Goal: Find contact information: Find contact information

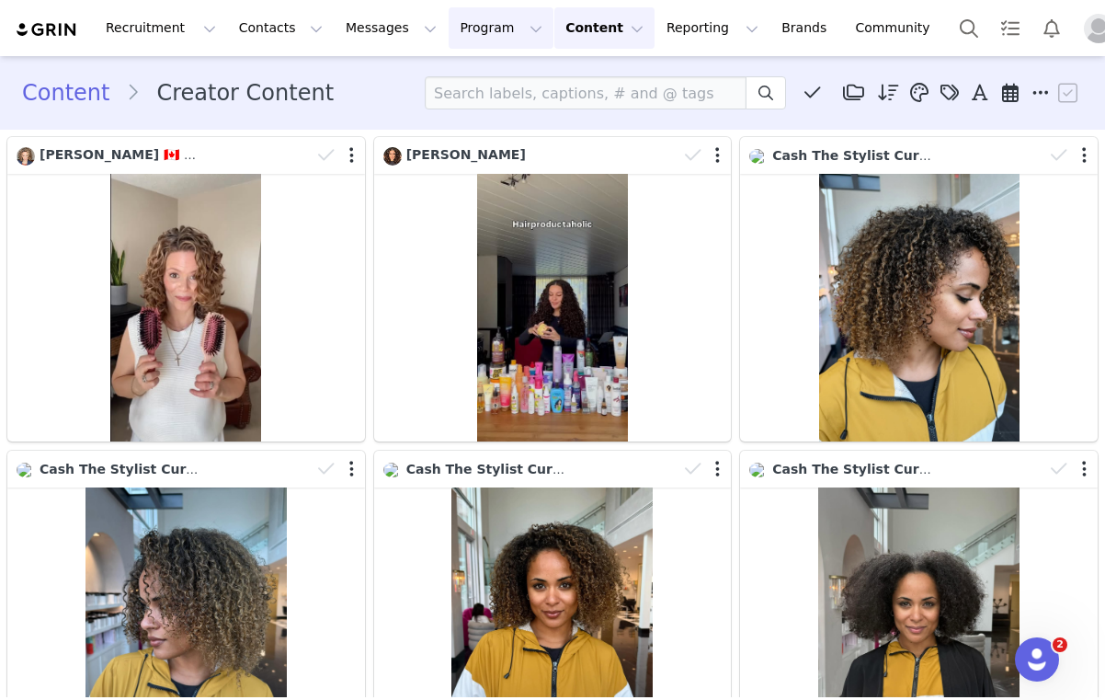
click at [487, 29] on button "Program Program" at bounding box center [501, 27] width 105 height 41
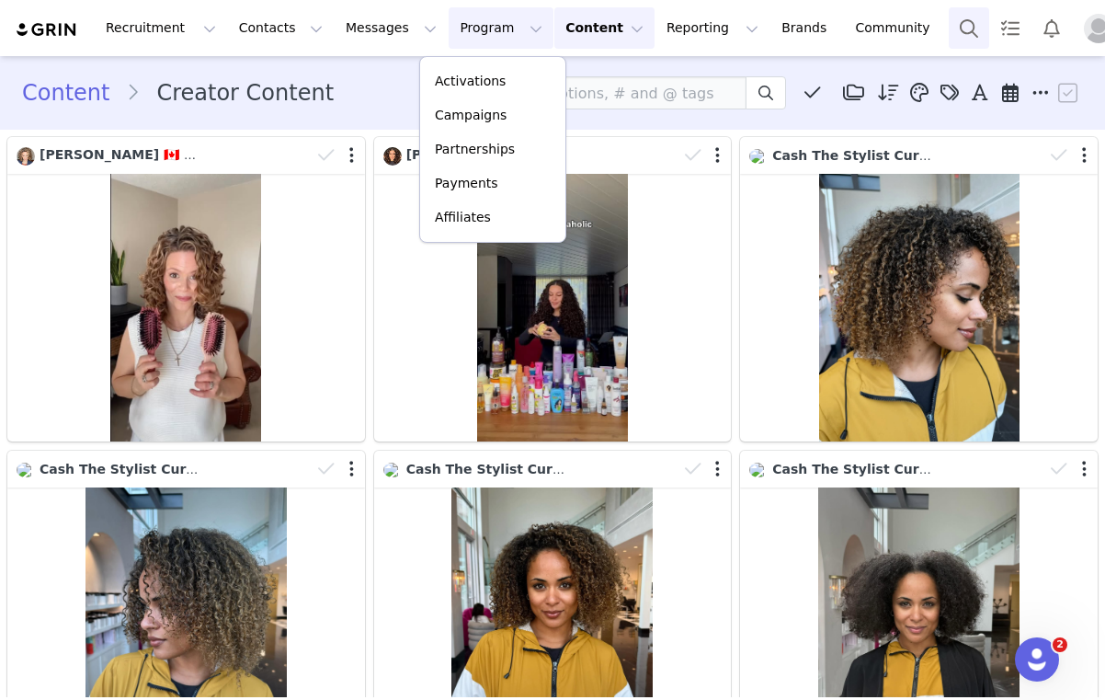
click at [949, 17] on button "Search" at bounding box center [969, 27] width 40 height 41
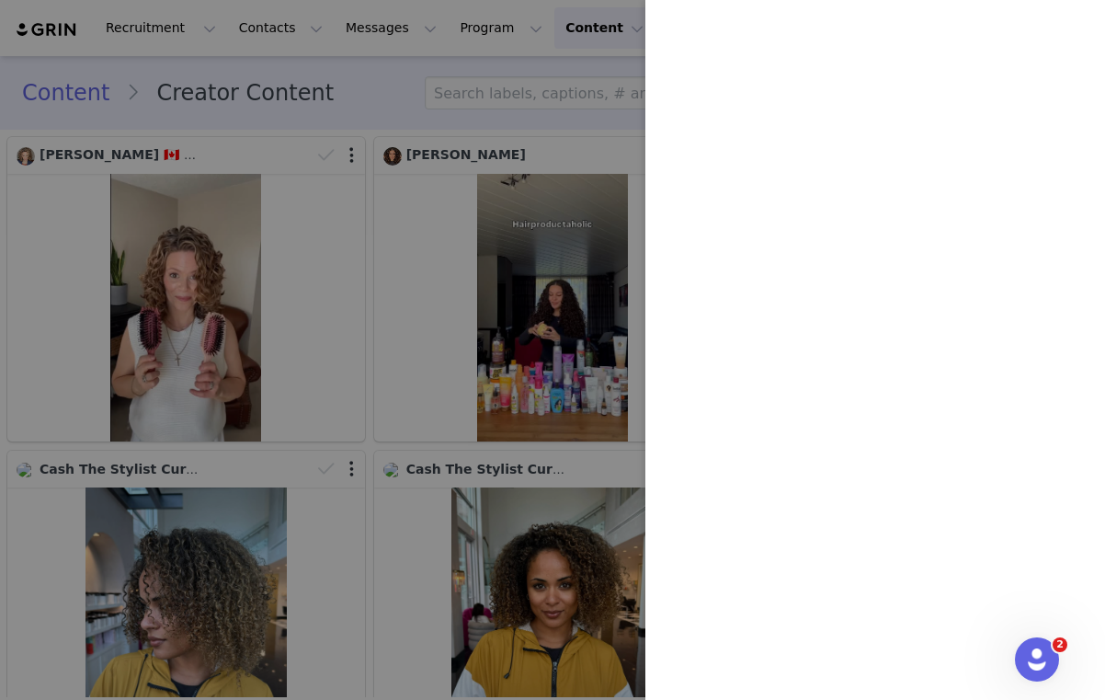
click at [527, 62] on div at bounding box center [552, 350] width 1105 height 700
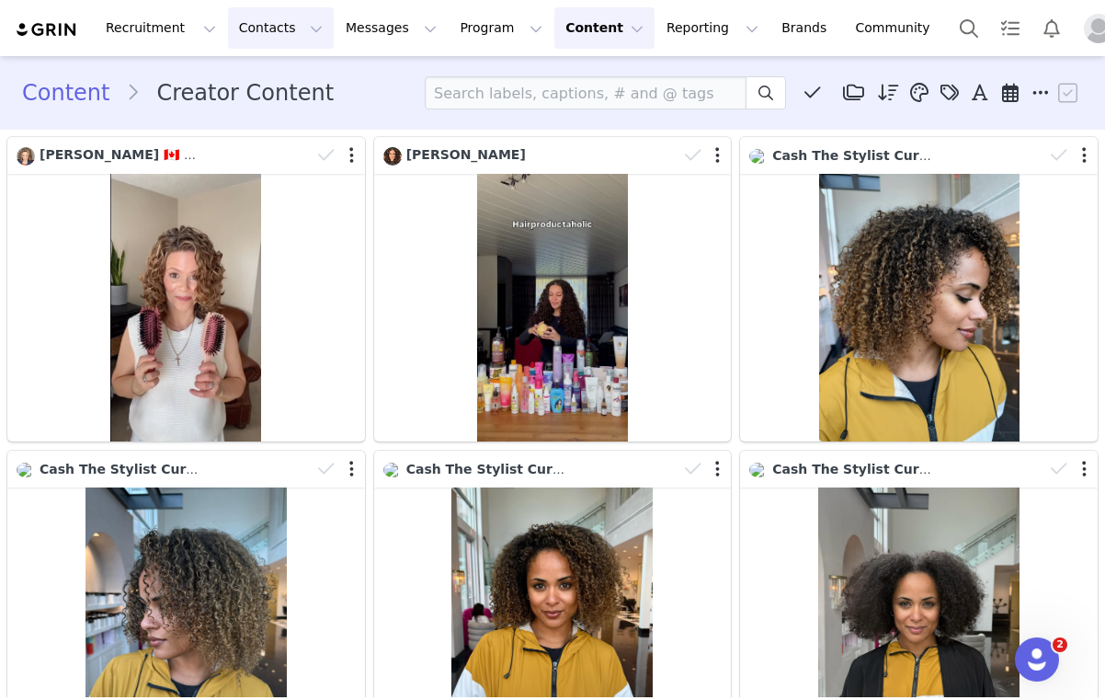
click at [233, 29] on button "Contacts Contacts" at bounding box center [281, 27] width 106 height 41
click at [289, 86] on div "Creators" at bounding box center [287, 81] width 123 height 19
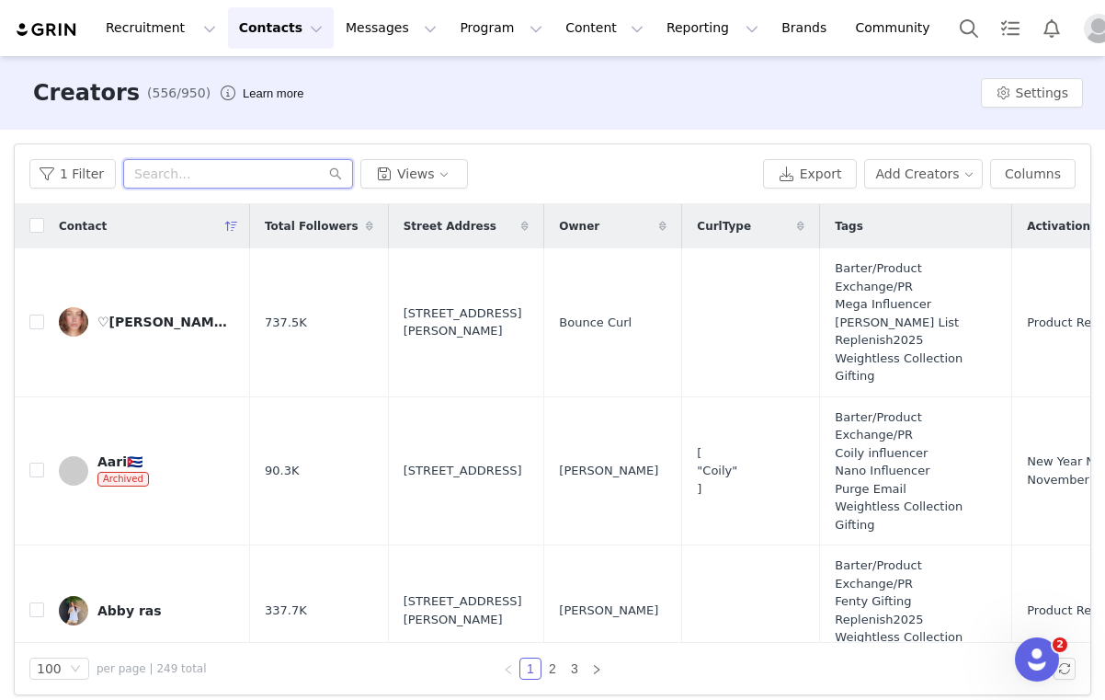
click at [172, 162] on input "text" at bounding box center [238, 173] width 230 height 29
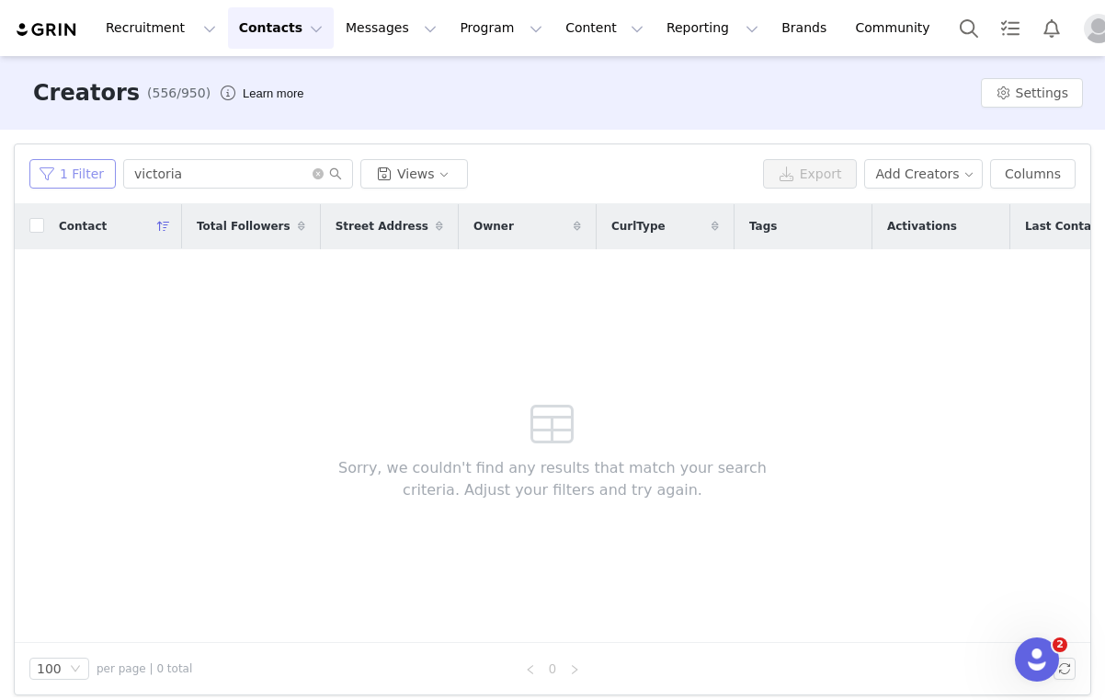
click at [93, 167] on button "1 Filter" at bounding box center [72, 173] width 86 height 29
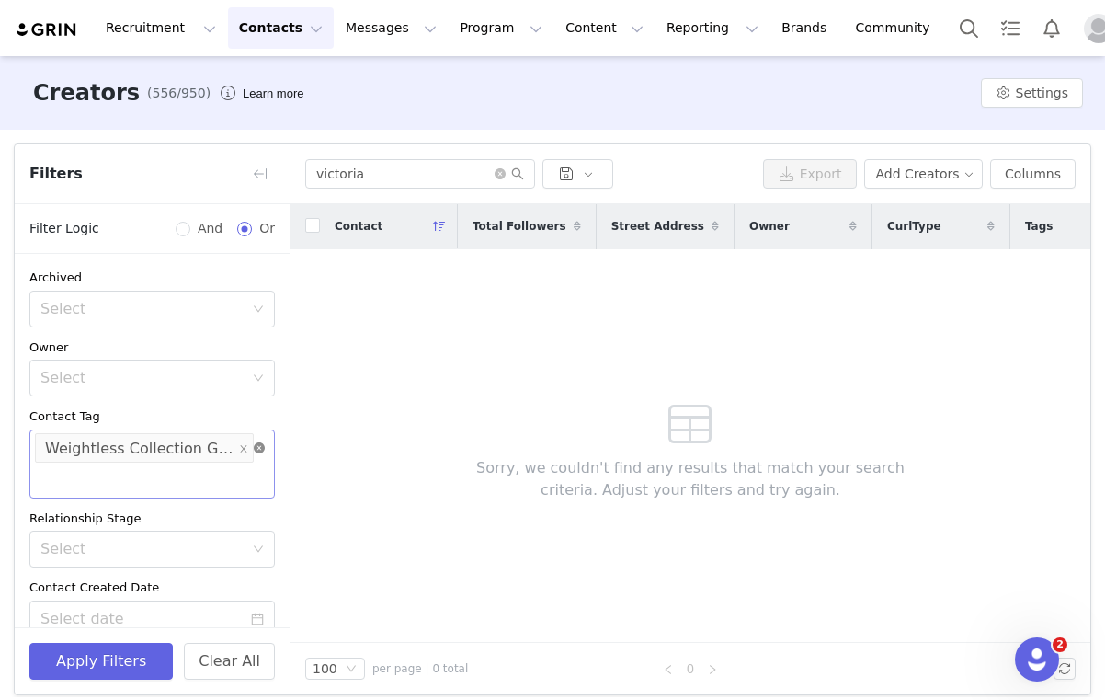
click at [257, 443] on icon "icon: close-circle" at bounding box center [259, 447] width 11 height 11
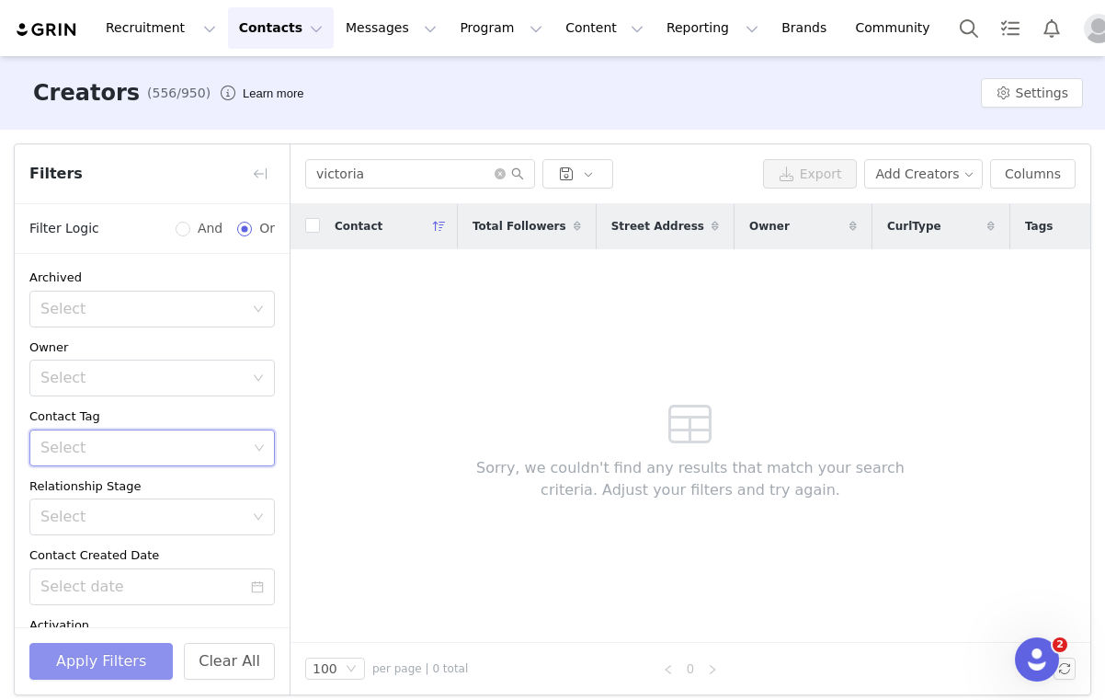
click at [102, 675] on button "Apply Filters" at bounding box center [100, 661] width 143 height 37
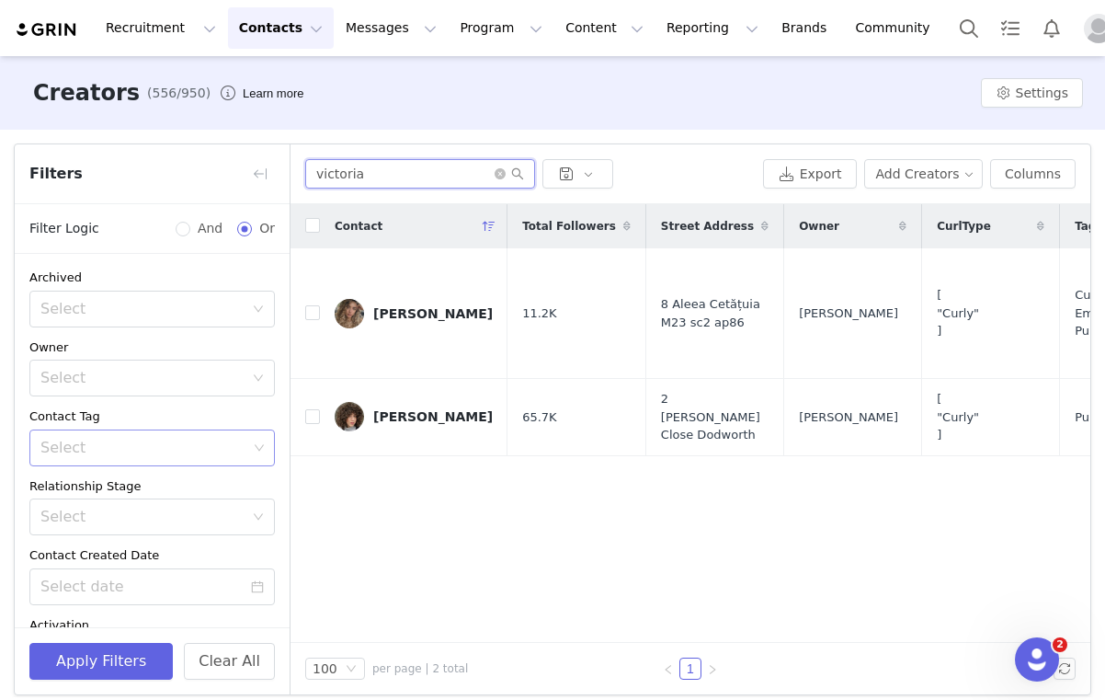
click at [404, 174] on input "victoria" at bounding box center [420, 173] width 230 height 29
click at [404, 176] on input "victoria" at bounding box center [420, 173] width 230 height 29
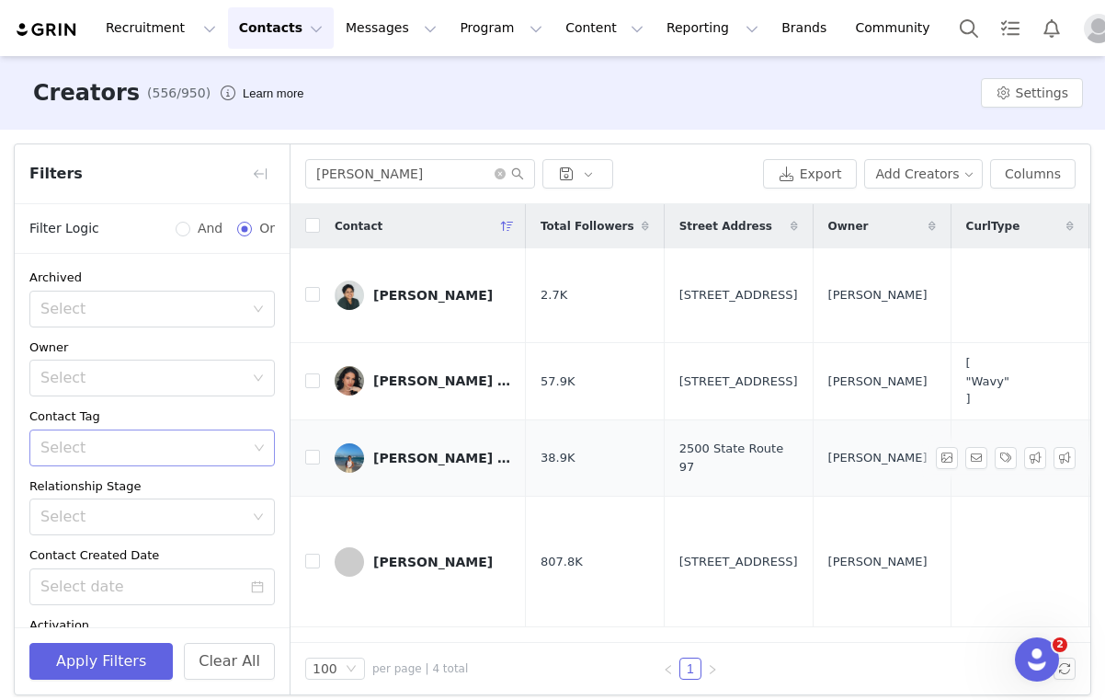
click at [739, 440] on span "2500 State Route 97" at bounding box center [739, 458] width 119 height 36
copy span "2500 State Route 97"
click at [393, 451] on div "[PERSON_NAME] 🌺🌞🥥" at bounding box center [442, 458] width 138 height 15
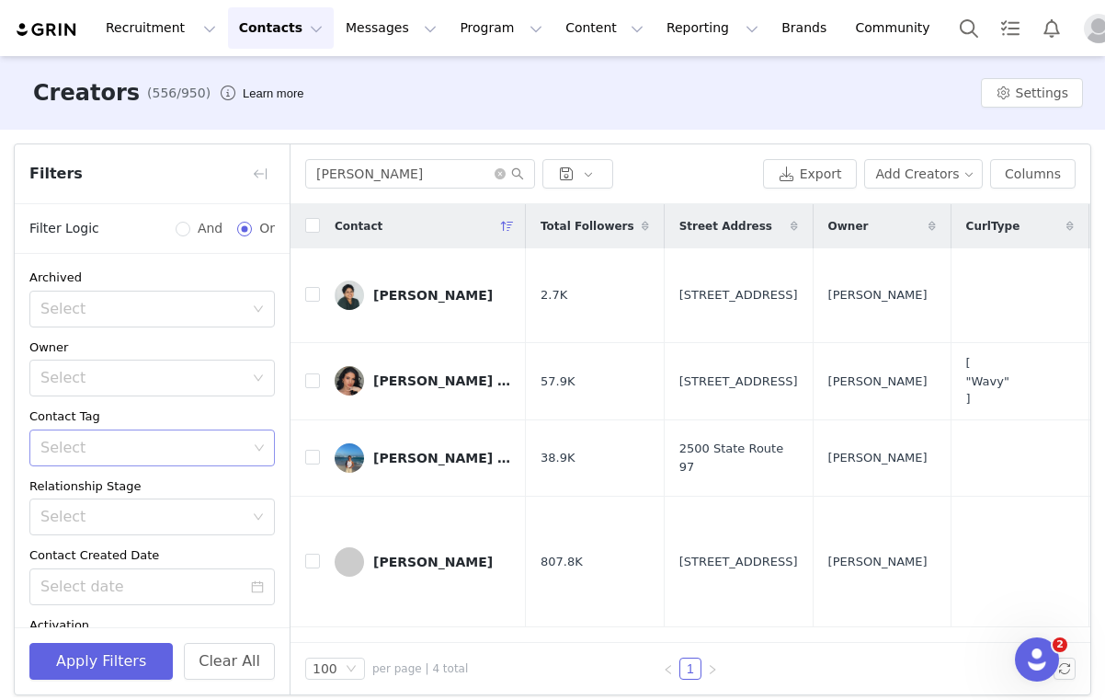
click at [375, 190] on div "adriana Export Add Creators Columns" at bounding box center [691, 174] width 800 height 60
click at [376, 171] on input "adriana" at bounding box center [420, 173] width 230 height 29
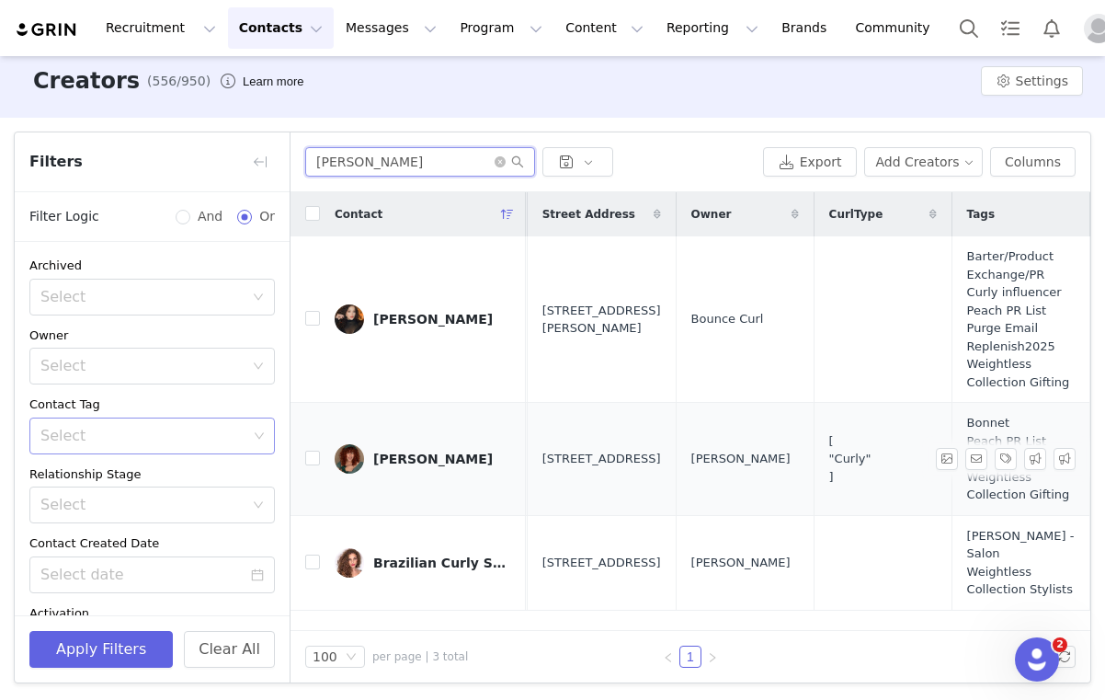
scroll to position [0, 135]
click at [413, 462] on div "[PERSON_NAME]" at bounding box center [433, 459] width 120 height 15
click at [382, 167] on input "andrea" at bounding box center [420, 161] width 230 height 29
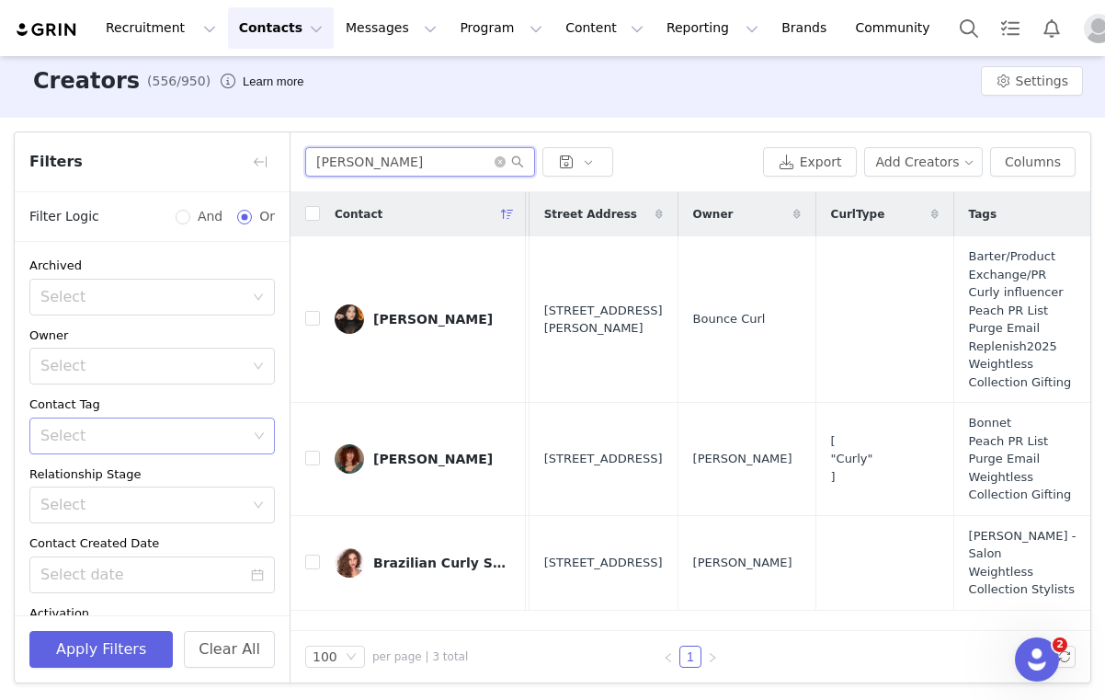
type input "brooke"
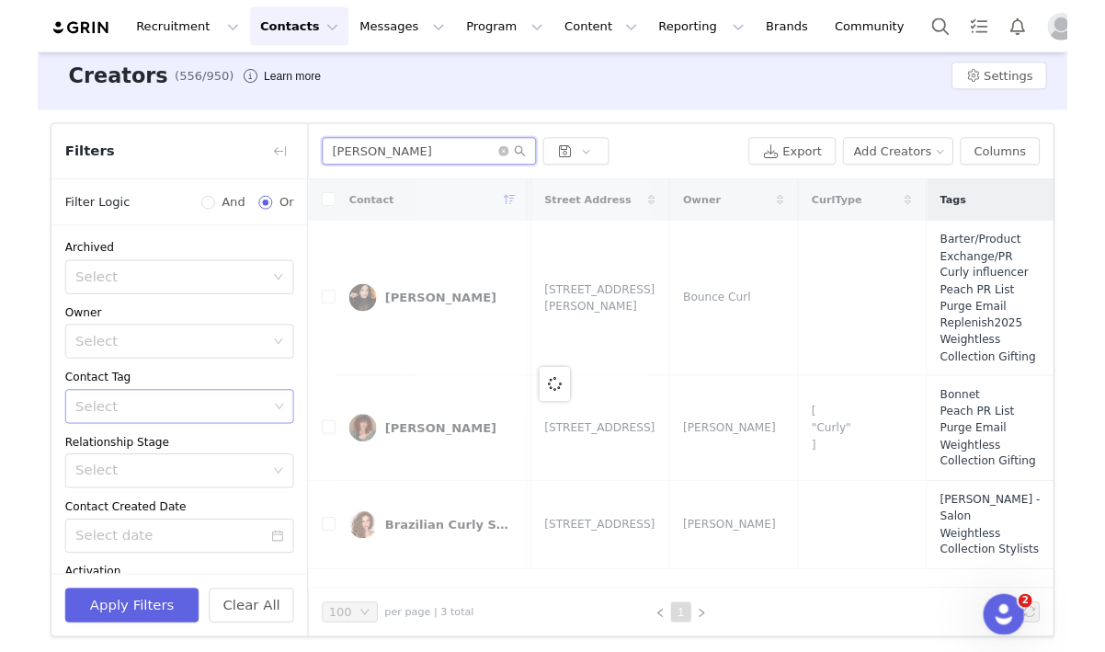
scroll to position [0, 0]
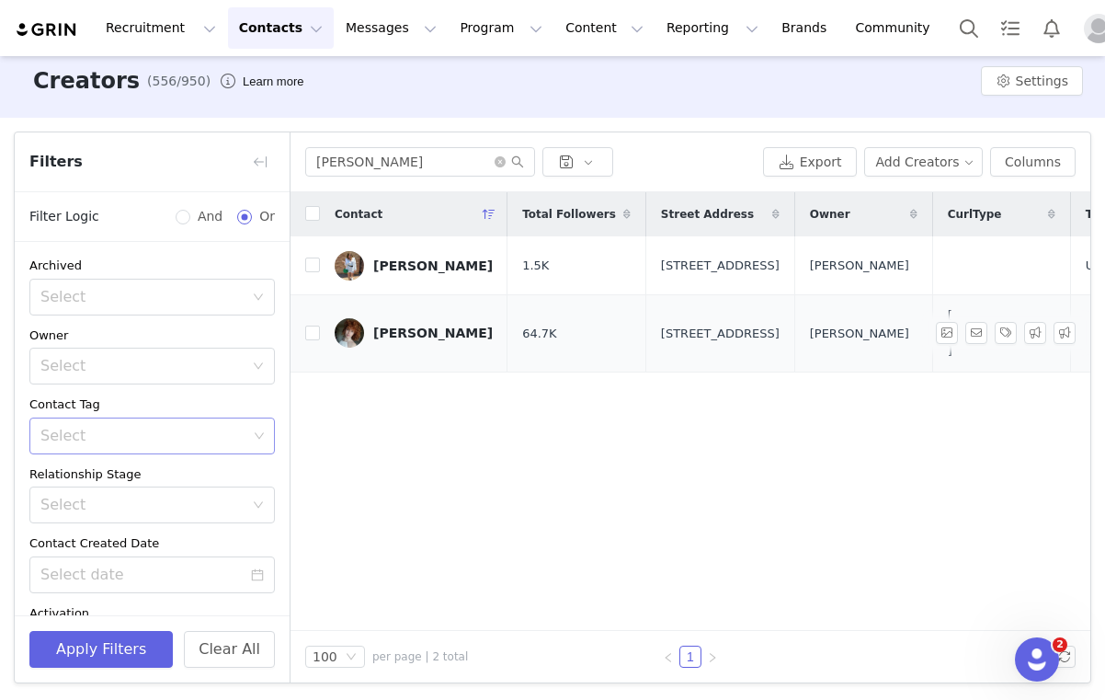
click at [425, 335] on div "[PERSON_NAME]" at bounding box center [433, 333] width 120 height 15
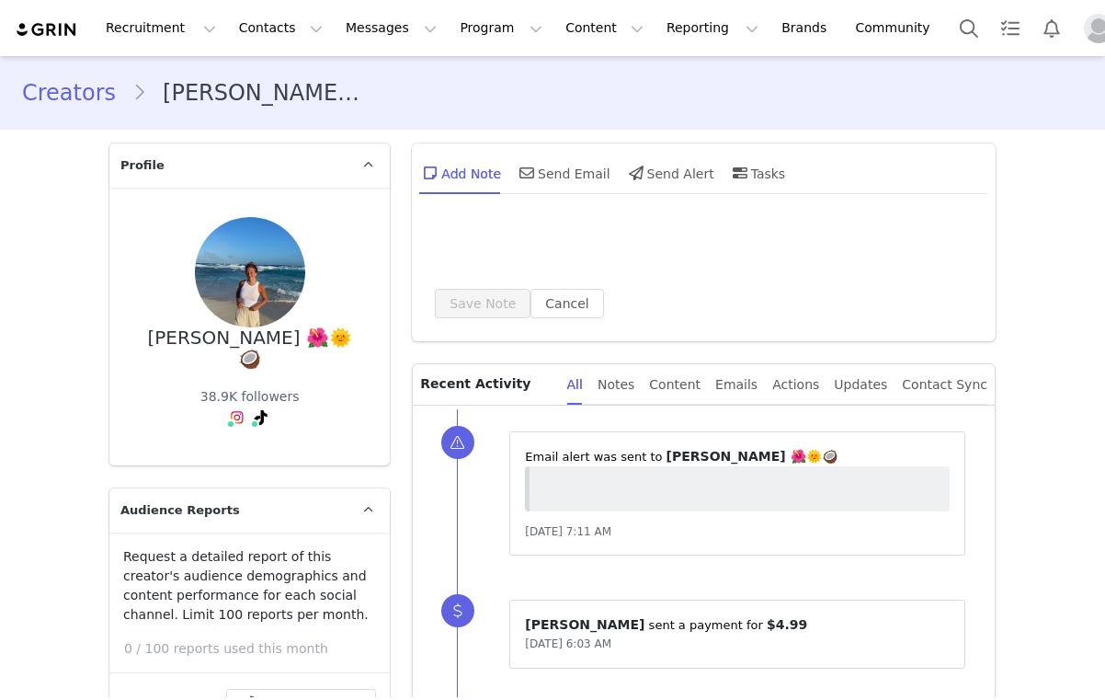
type input "+1 ([GEOGRAPHIC_DATA])"
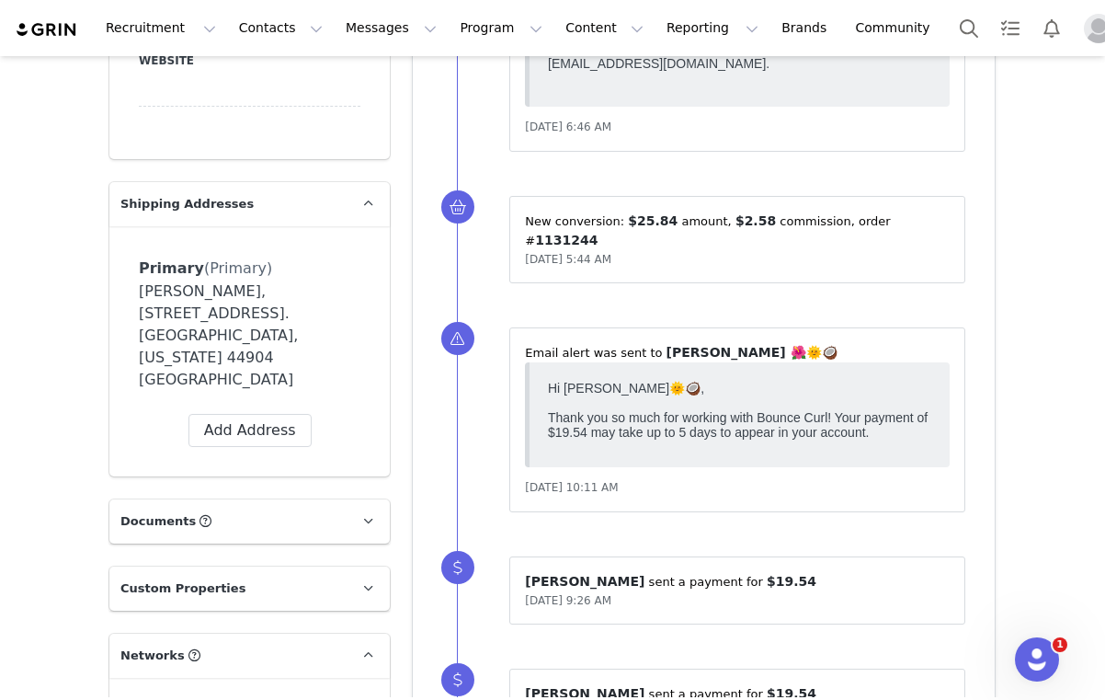
scroll to position [1601, 0]
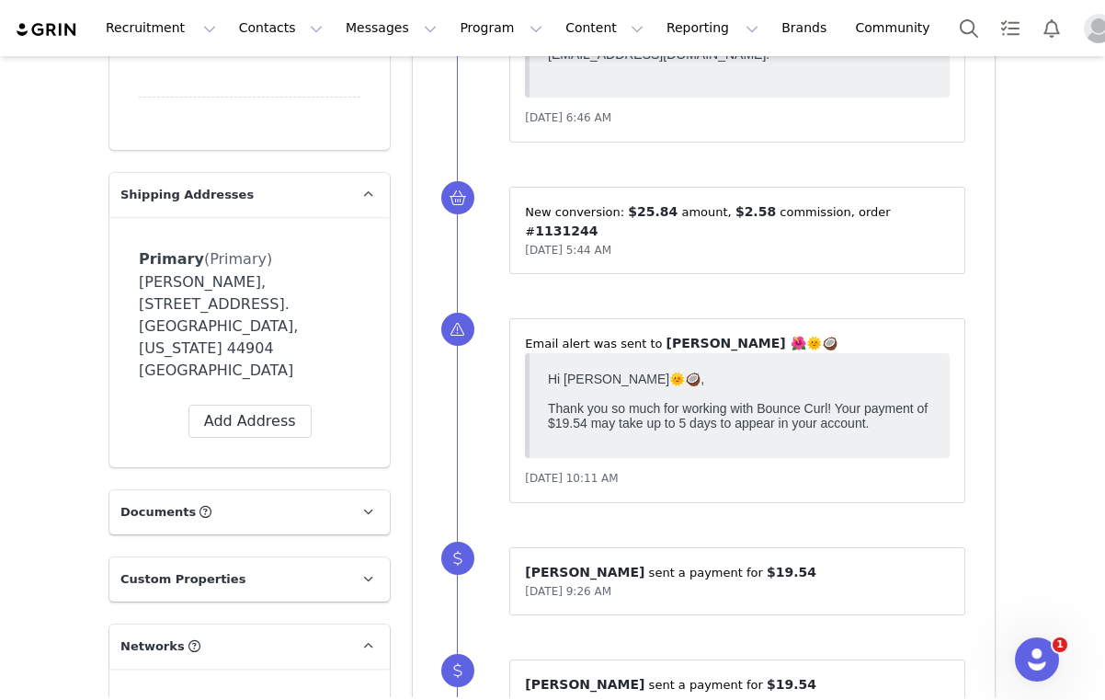
click at [181, 271] on div "[PERSON_NAME], [STREET_ADDRESS]. [GEOGRAPHIC_DATA], [US_STATE] 44904 [GEOGRAPHI…" at bounding box center [250, 326] width 222 height 110
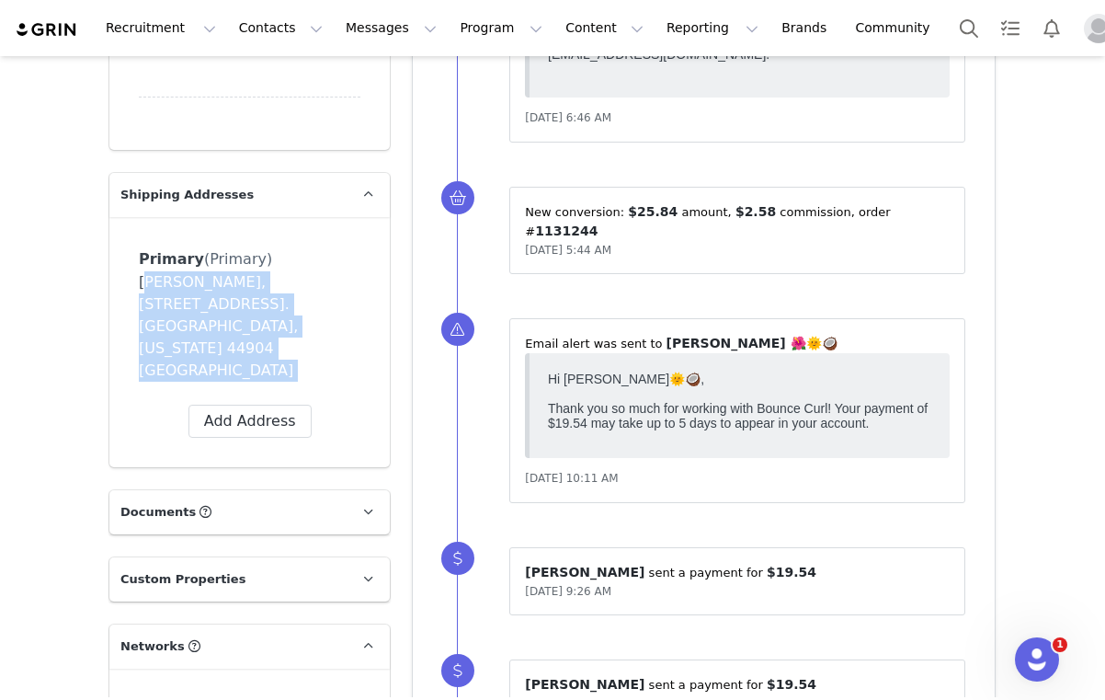
click at [181, 271] on div "[PERSON_NAME], [STREET_ADDRESS]. [GEOGRAPHIC_DATA], [US_STATE] 44904 [GEOGRAPHI…" at bounding box center [250, 326] width 222 height 110
copy div "[PERSON_NAME], [STREET_ADDRESS]. [GEOGRAPHIC_DATA], [US_STATE] 44904 [GEOGRAPHI…"
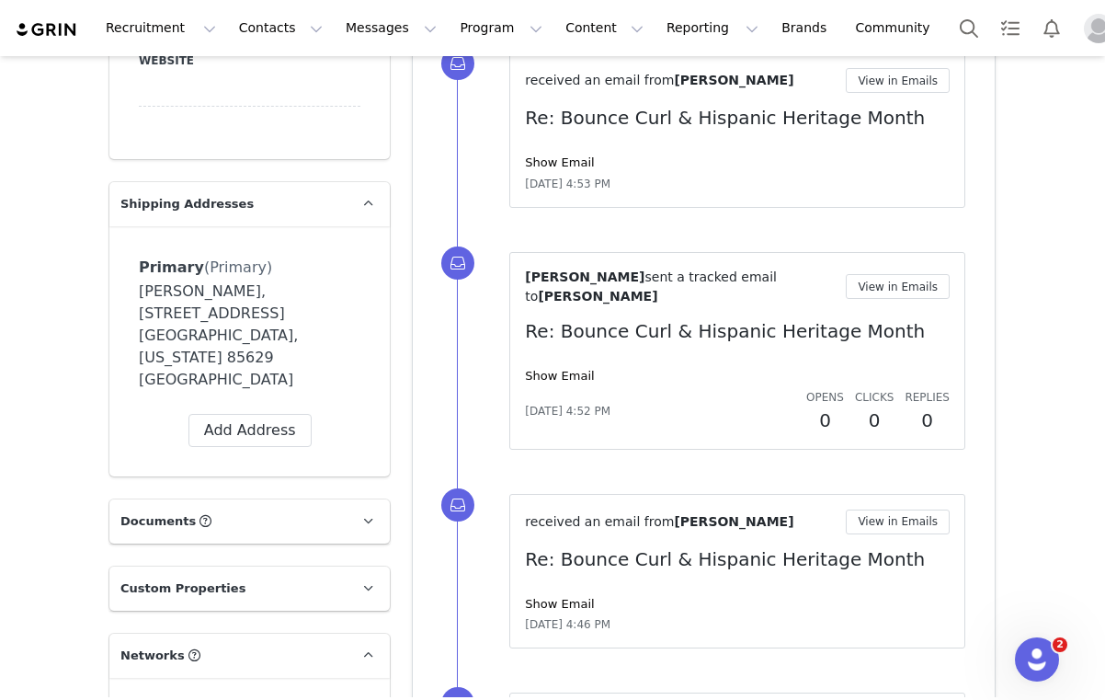
scroll to position [1605, 0]
click at [210, 318] on div "Andrea Cristina Rodriguez, 874 E Deer Spring Canyon Pl. Sahuarita, Arizona 8562…" at bounding box center [250, 336] width 222 height 110
click at [210, 319] on div "Andrea Cristina Rodriguez, 874 E Deer Spring Canyon Pl. Sahuarita, Arizona 8562…" at bounding box center [250, 336] width 222 height 110
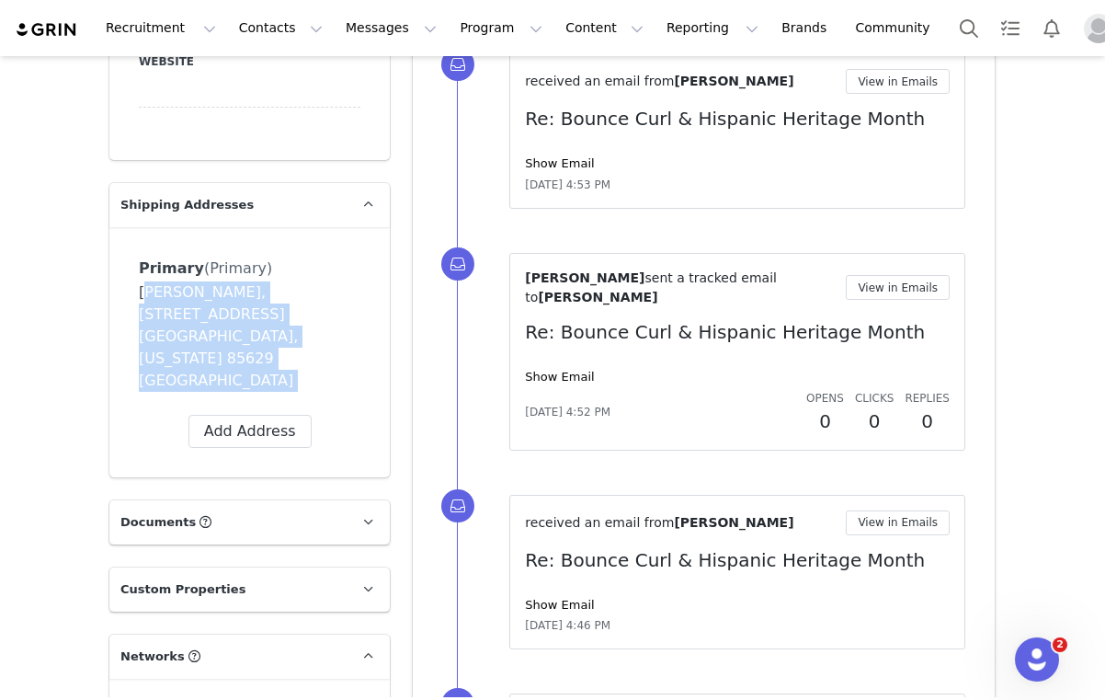
click at [210, 319] on div "Andrea Cristina Rodriguez, 874 E Deer Spring Canyon Pl. Sahuarita, Arizona 8562…" at bounding box center [250, 336] width 222 height 110
copy div "Andrea Cristina Rodriguez, 874 E Deer Spring Canyon Pl. Sahuarita, Arizona 8562…"
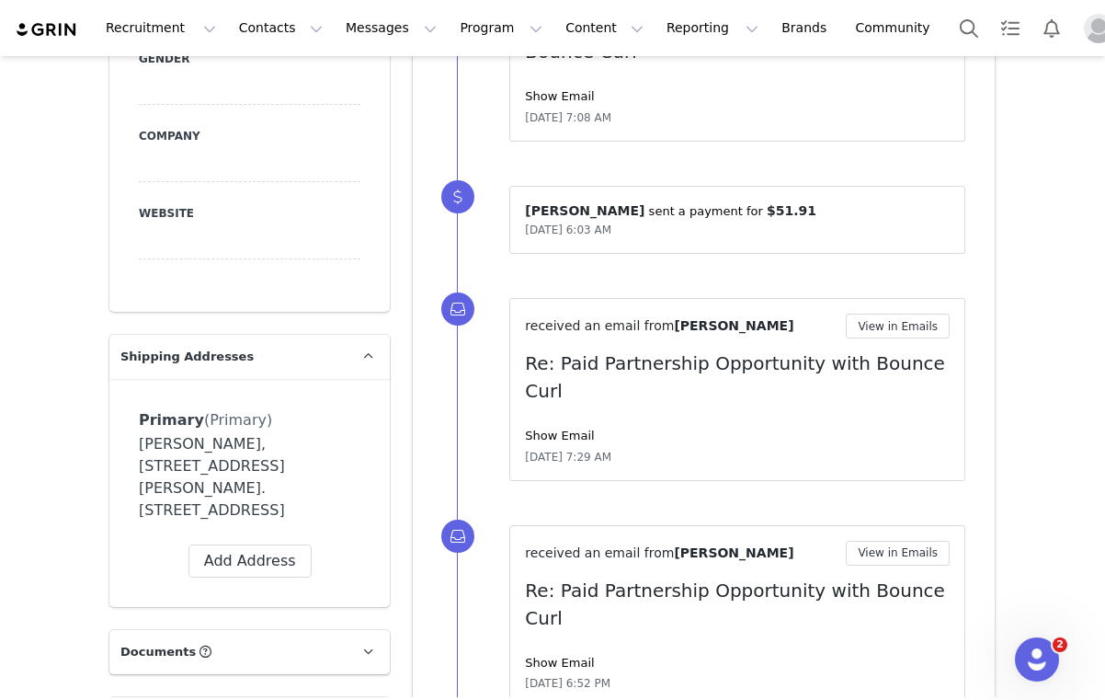
scroll to position [1386, 0]
click at [288, 470] on div "Brooke Wagland, 67 laking drive. Newcastle, Ontario L1B1P8 Canada" at bounding box center [250, 476] width 222 height 88
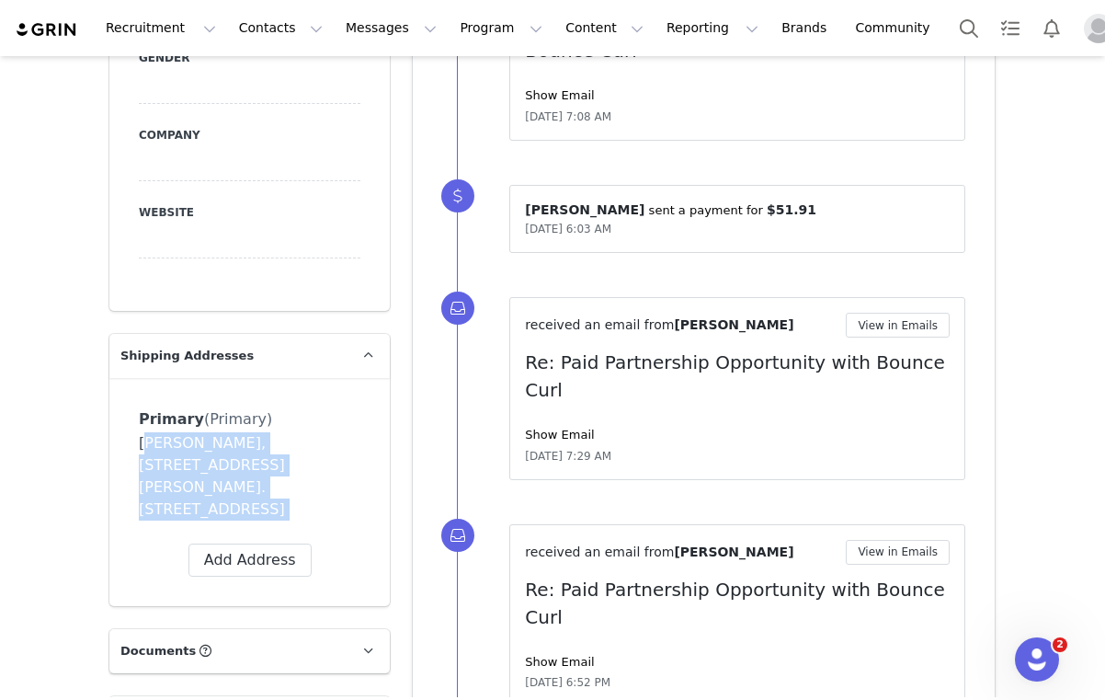
click at [288, 470] on div "Brooke Wagland, 67 laking drive. Newcastle, Ontario L1B1P8 Canada" at bounding box center [250, 476] width 222 height 88
copy div "Brooke Wagland, 67 laking drive. Newcastle, Ontario L1B1P8 Canada Label First N…"
